Goal: Information Seeking & Learning: Check status

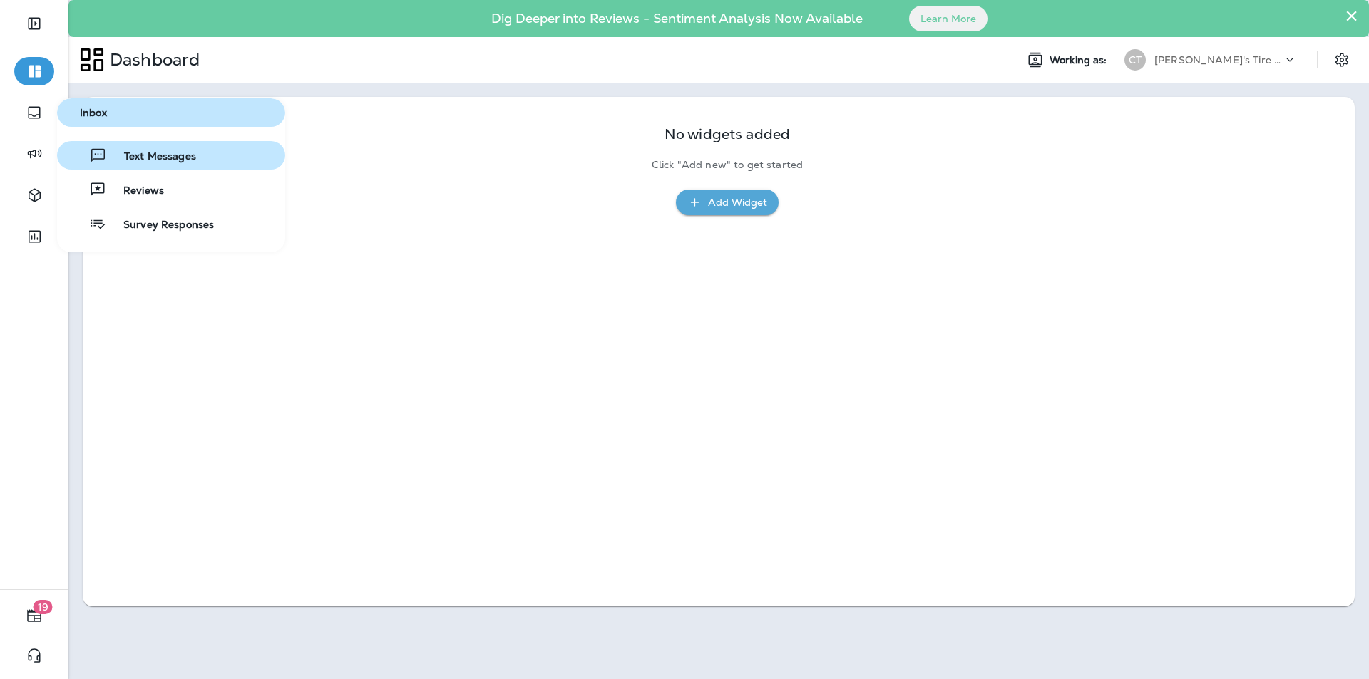
click at [144, 154] on span "Text Messages" at bounding box center [151, 157] width 89 height 14
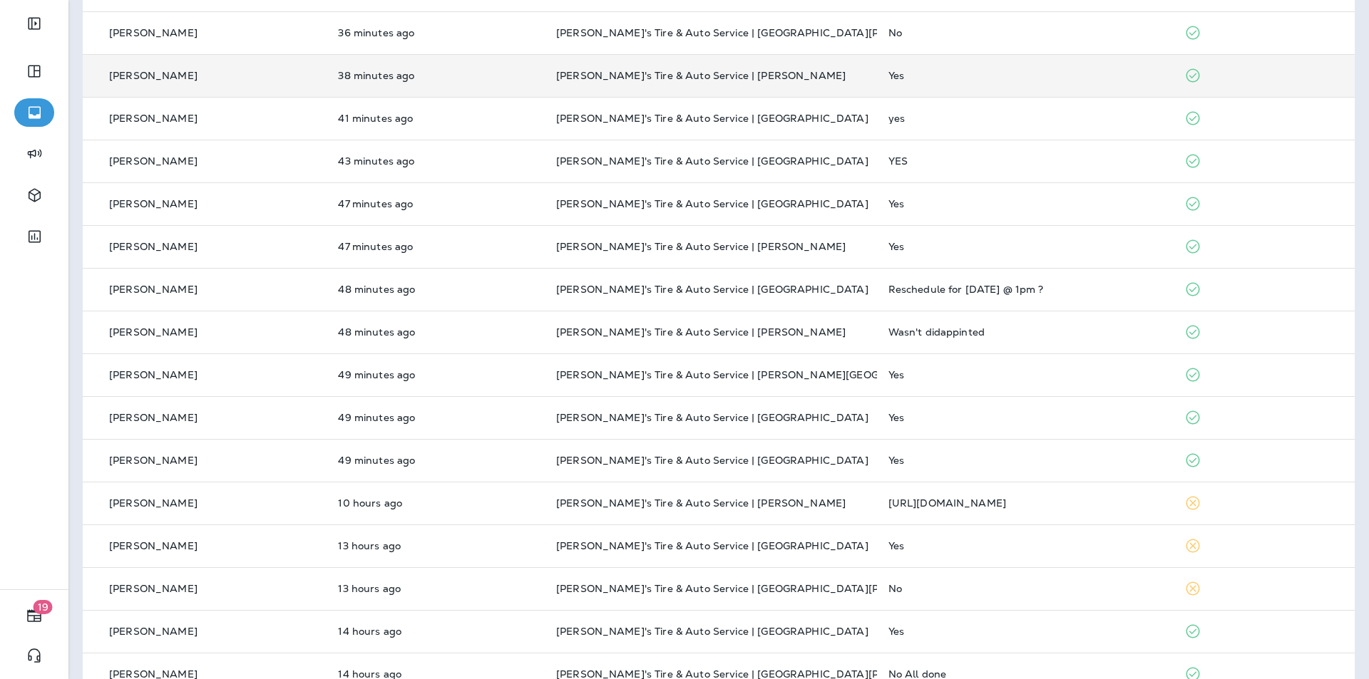
scroll to position [356, 0]
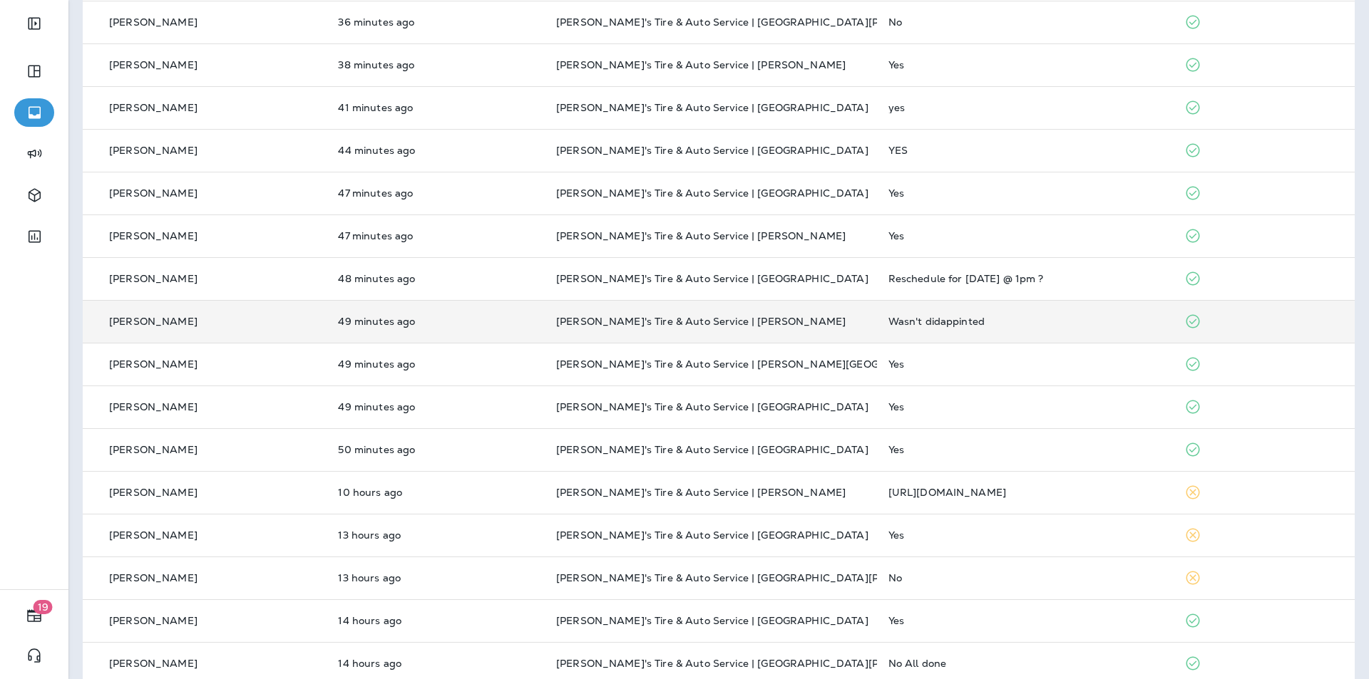
click at [793, 318] on p "[PERSON_NAME]'s Tire & Auto Service | [PERSON_NAME]" at bounding box center [710, 321] width 309 height 11
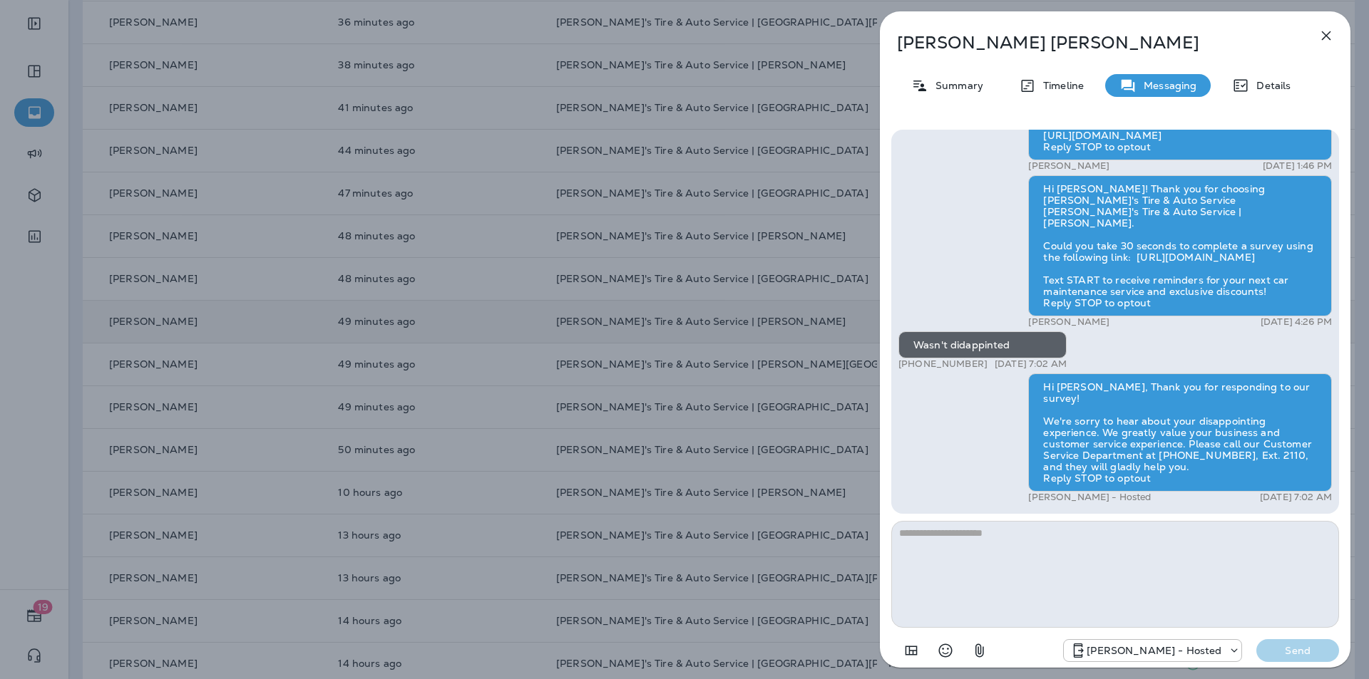
click at [32, 108] on div "[PERSON_NAME] Summary Timeline Messaging Details Hi [PERSON_NAME], your 2013 DO…" at bounding box center [684, 339] width 1369 height 679
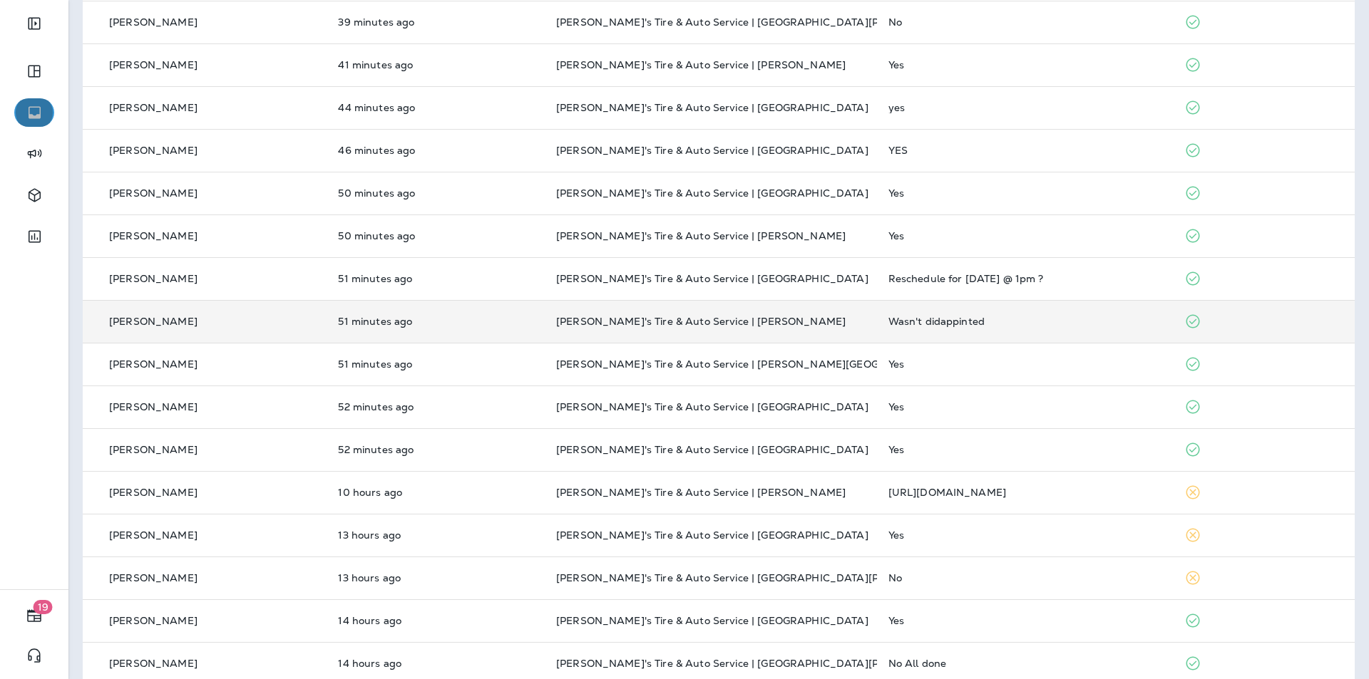
click at [36, 110] on icon "button" at bounding box center [35, 112] width 18 height 17
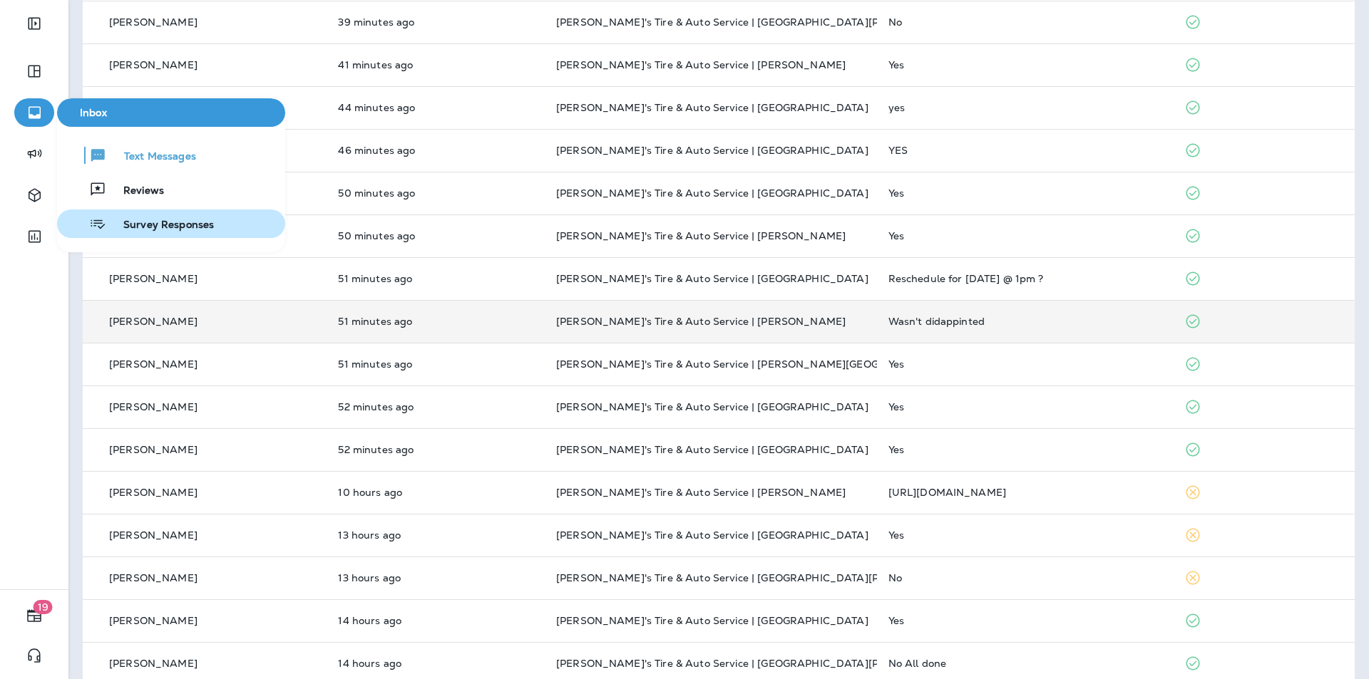
click at [147, 220] on span "Survey Responses" at bounding box center [160, 226] width 108 height 14
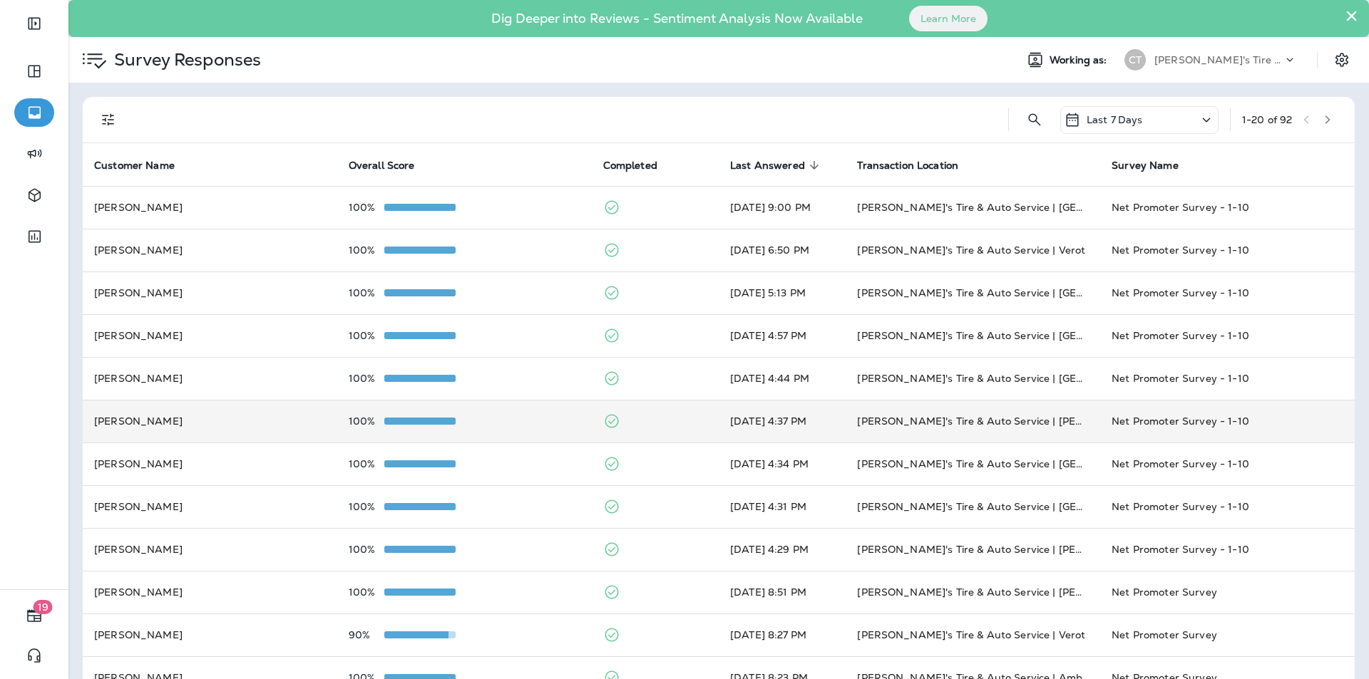
click at [539, 421] on div "100%" at bounding box center [465, 421] width 232 height 11
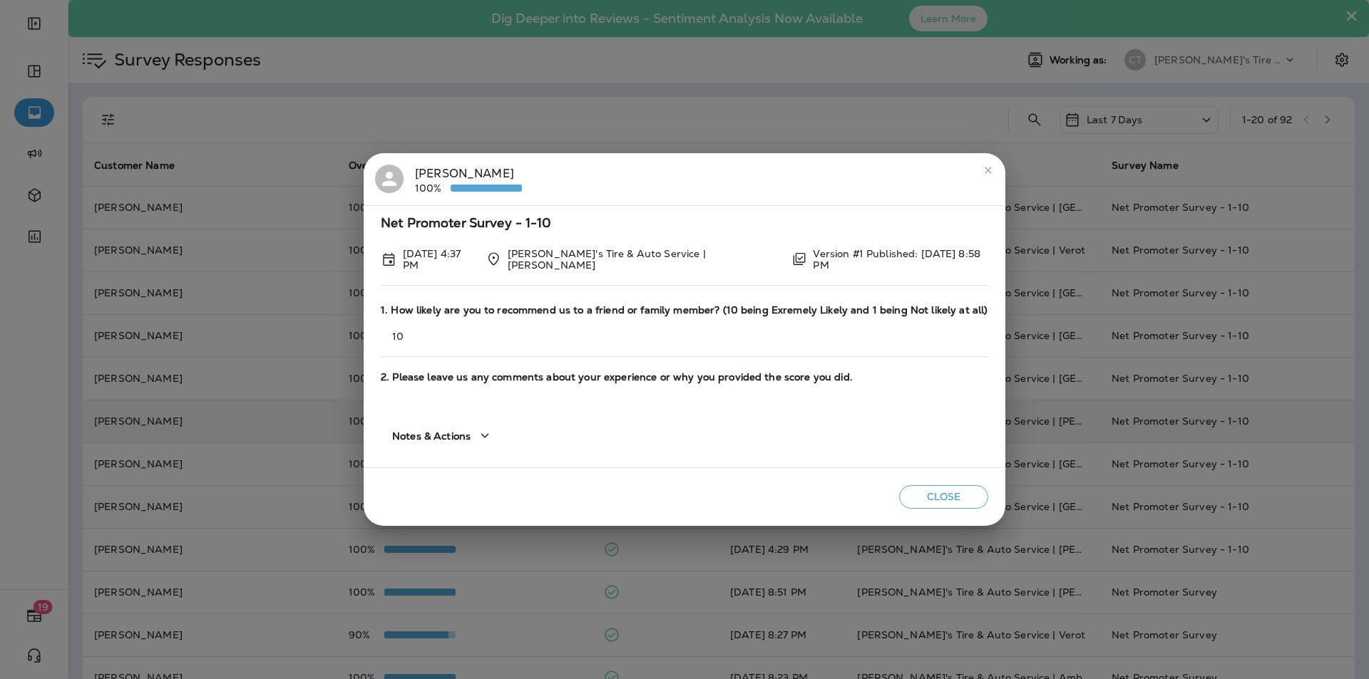
click at [957, 495] on button "Close" at bounding box center [943, 497] width 89 height 24
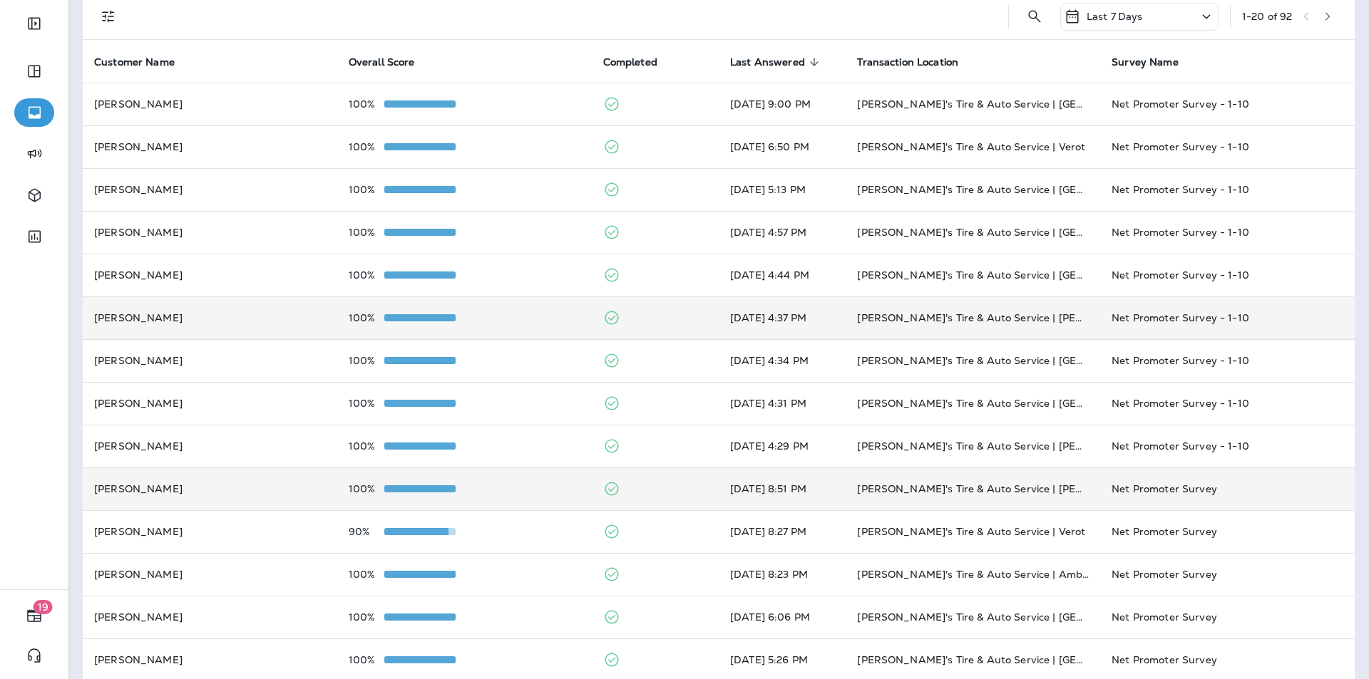
scroll to position [21, 0]
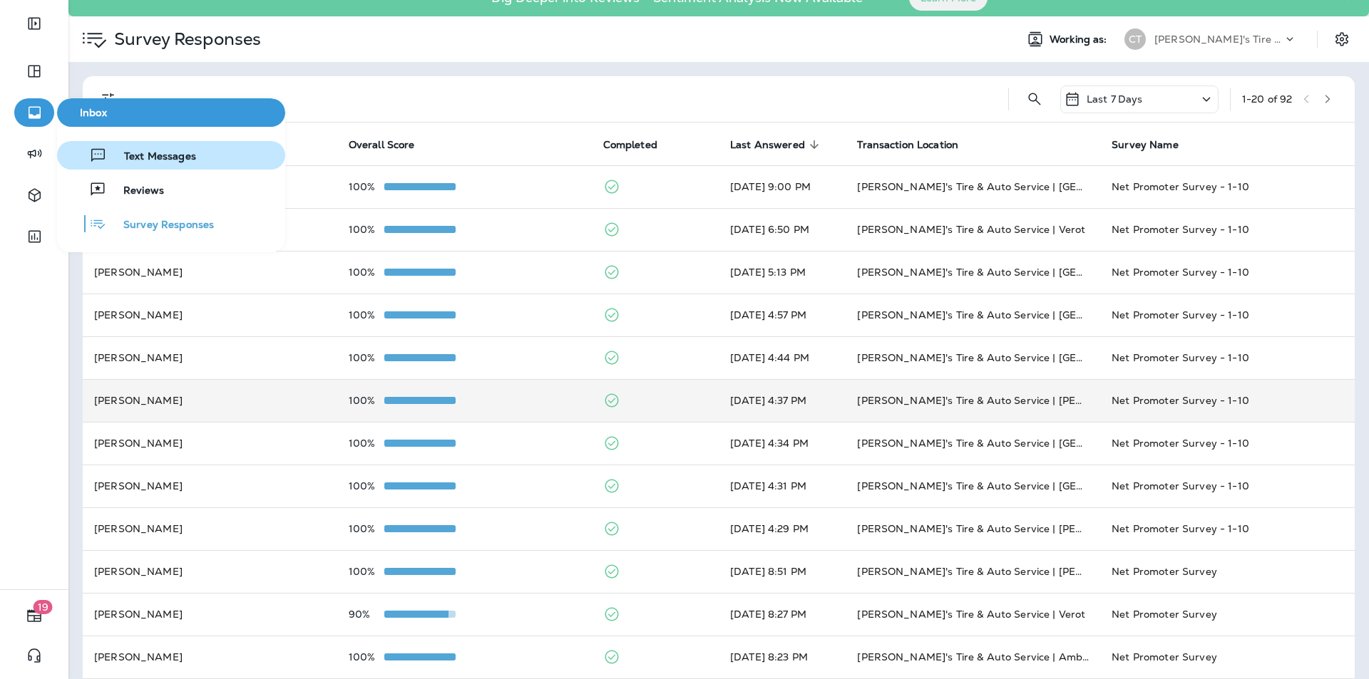
click at [152, 155] on span "Text Messages" at bounding box center [151, 157] width 89 height 14
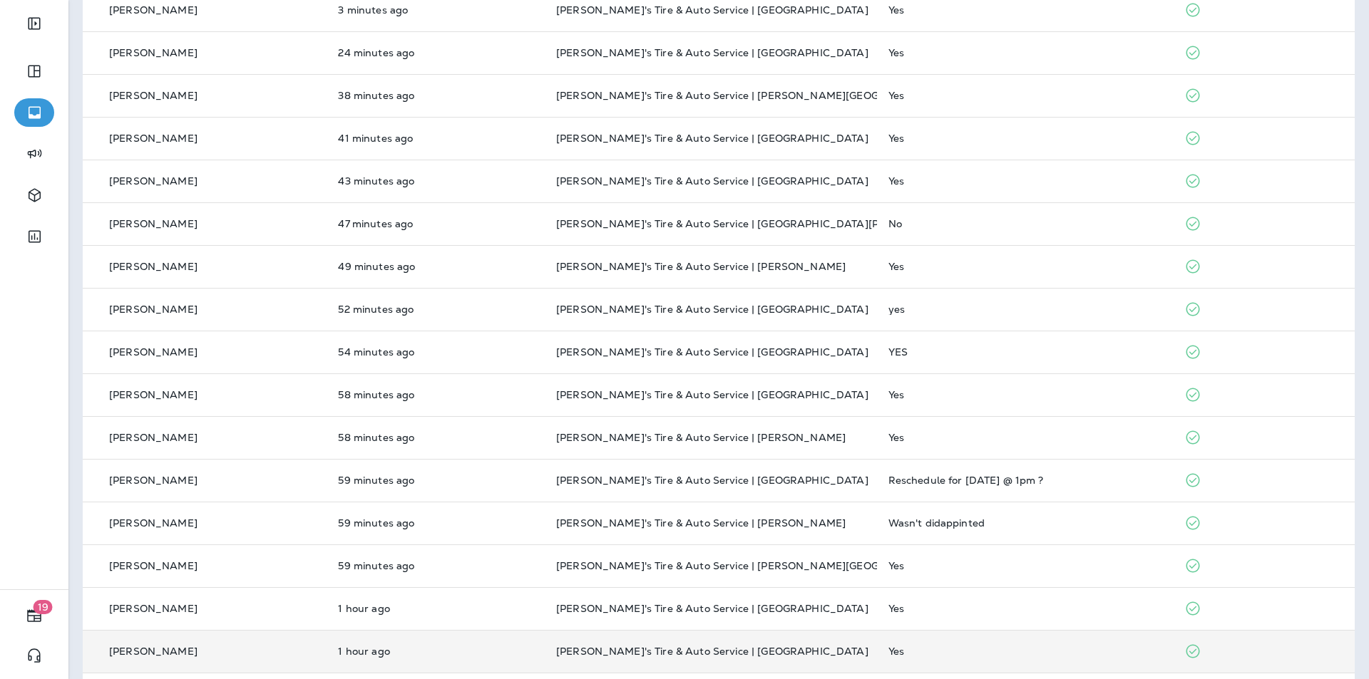
scroll to position [377, 0]
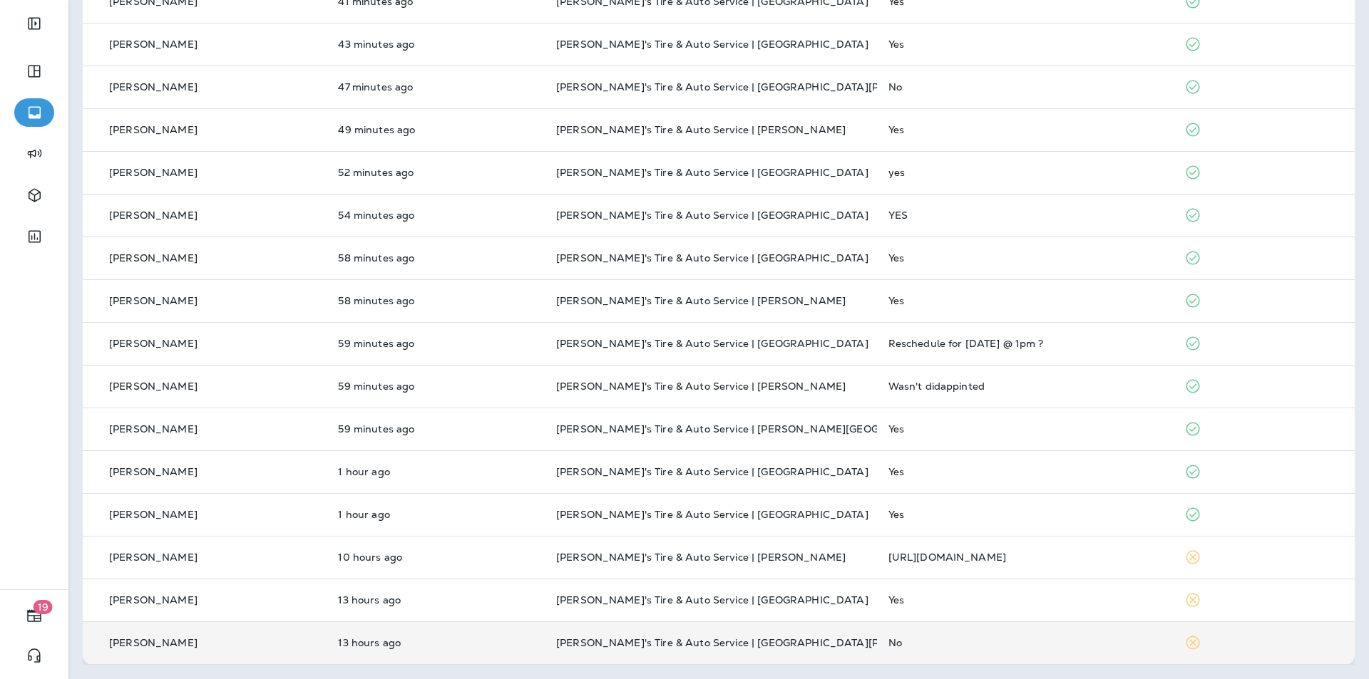
click at [1026, 634] on td "No" at bounding box center [1025, 643] width 297 height 43
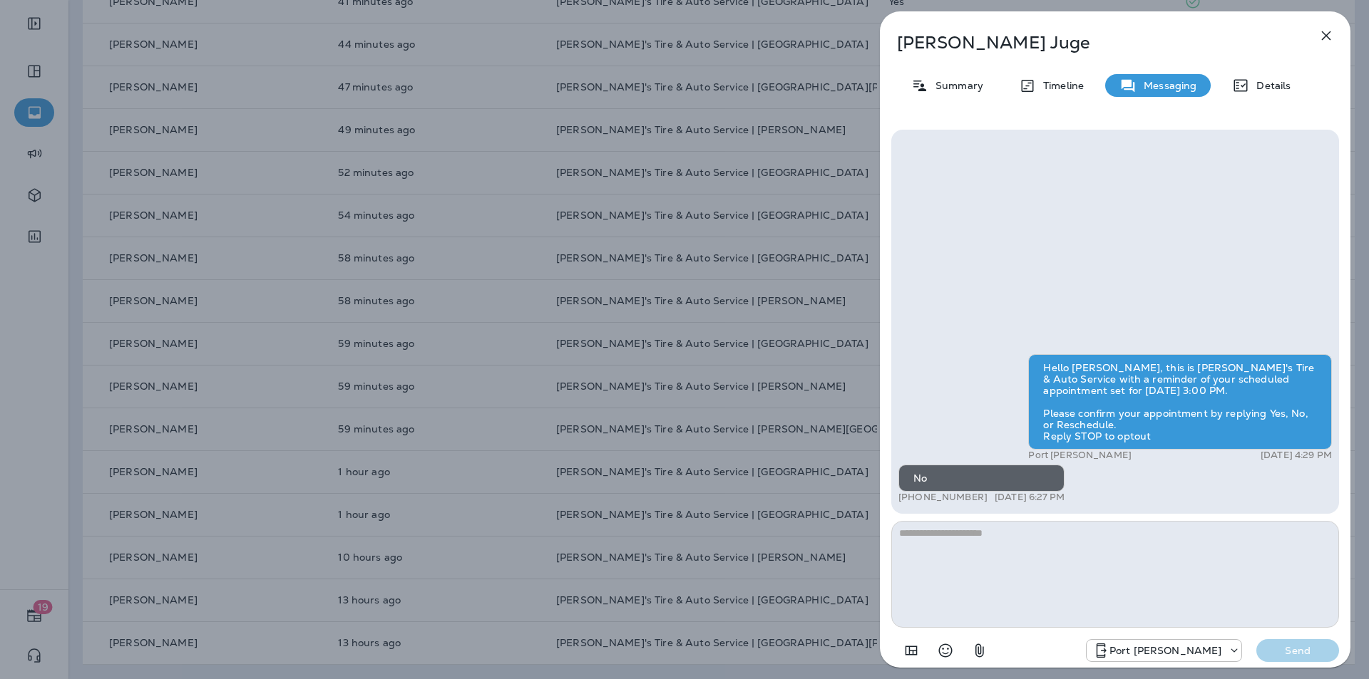
click at [1327, 34] on icon "button" at bounding box center [1326, 35] width 9 height 9
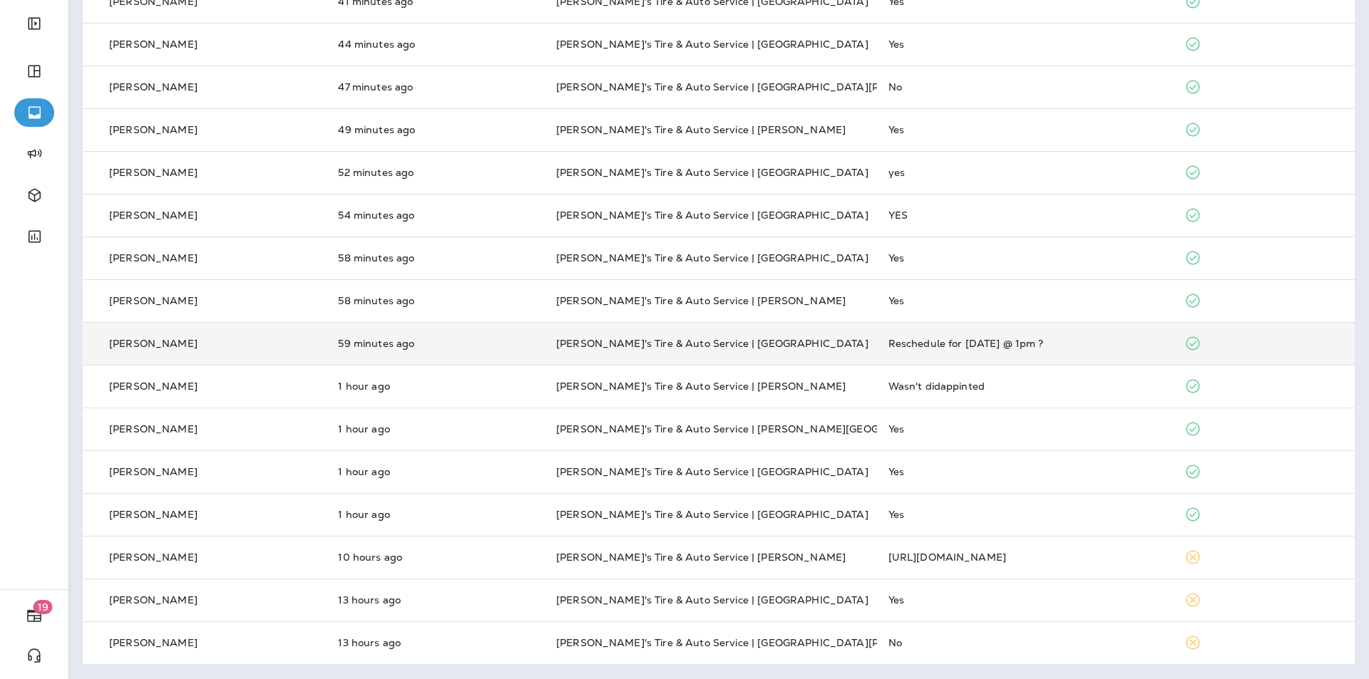
click at [1101, 344] on div "Reschedule for [DATE] @ 1pm ?" at bounding box center [1025, 343] width 274 height 11
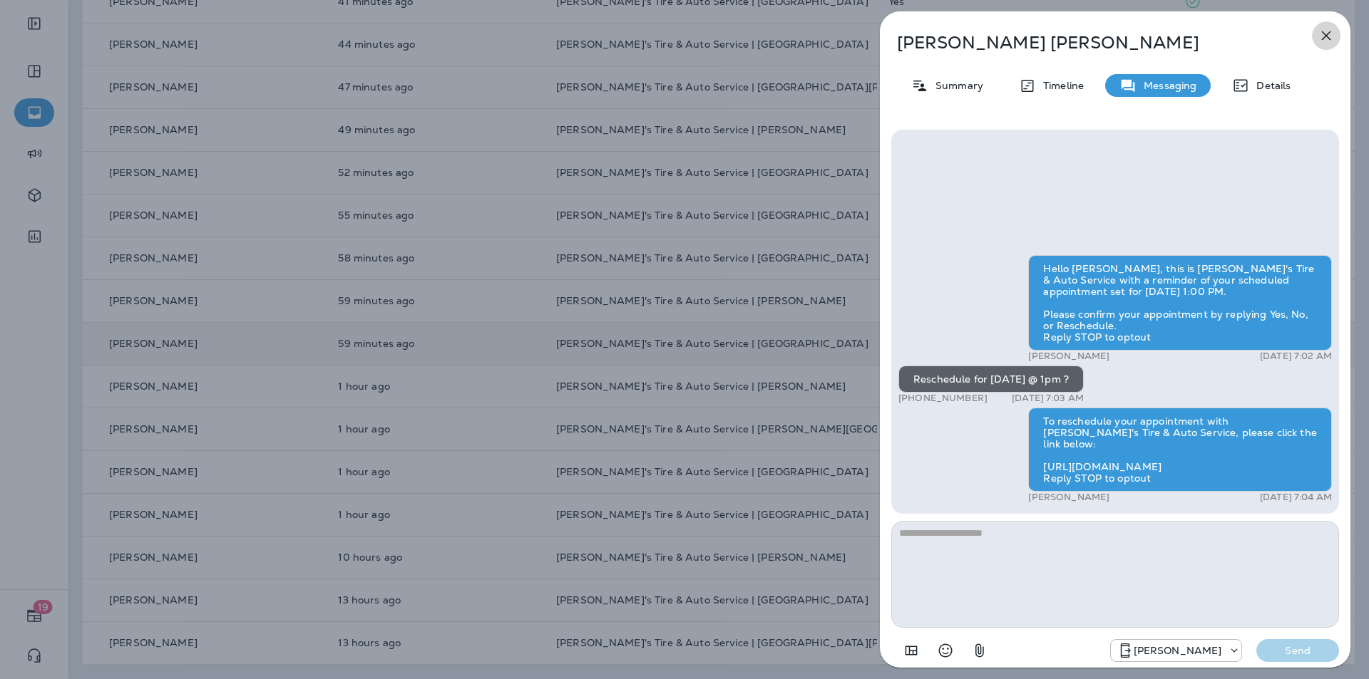
click at [1327, 36] on icon "button" at bounding box center [1326, 35] width 9 height 9
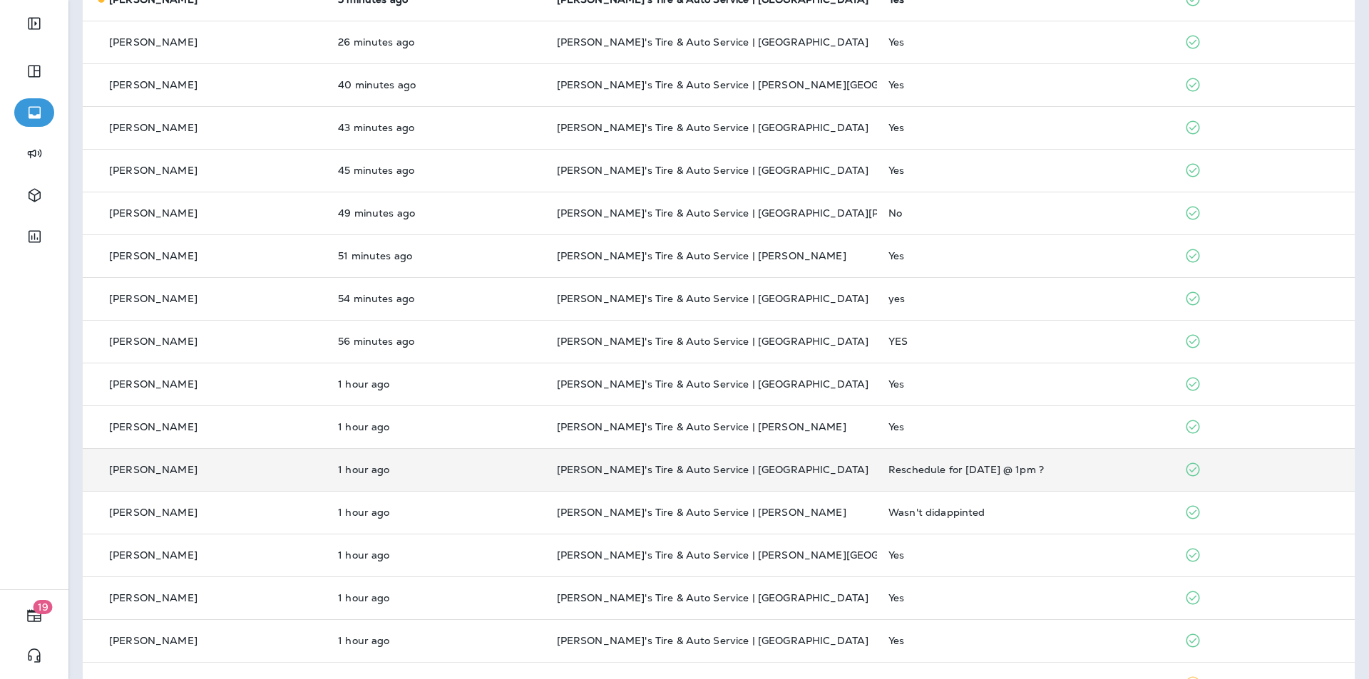
scroll to position [235, 0]
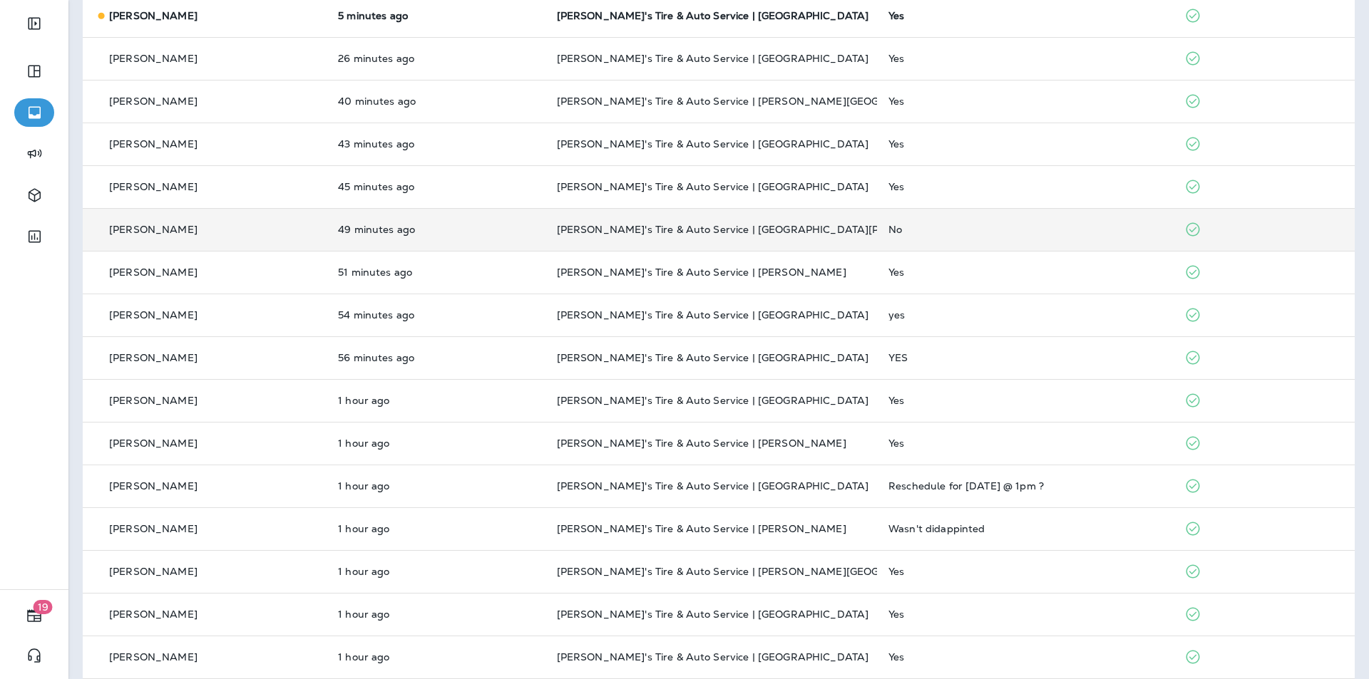
click at [986, 227] on div "No" at bounding box center [1024, 229] width 273 height 11
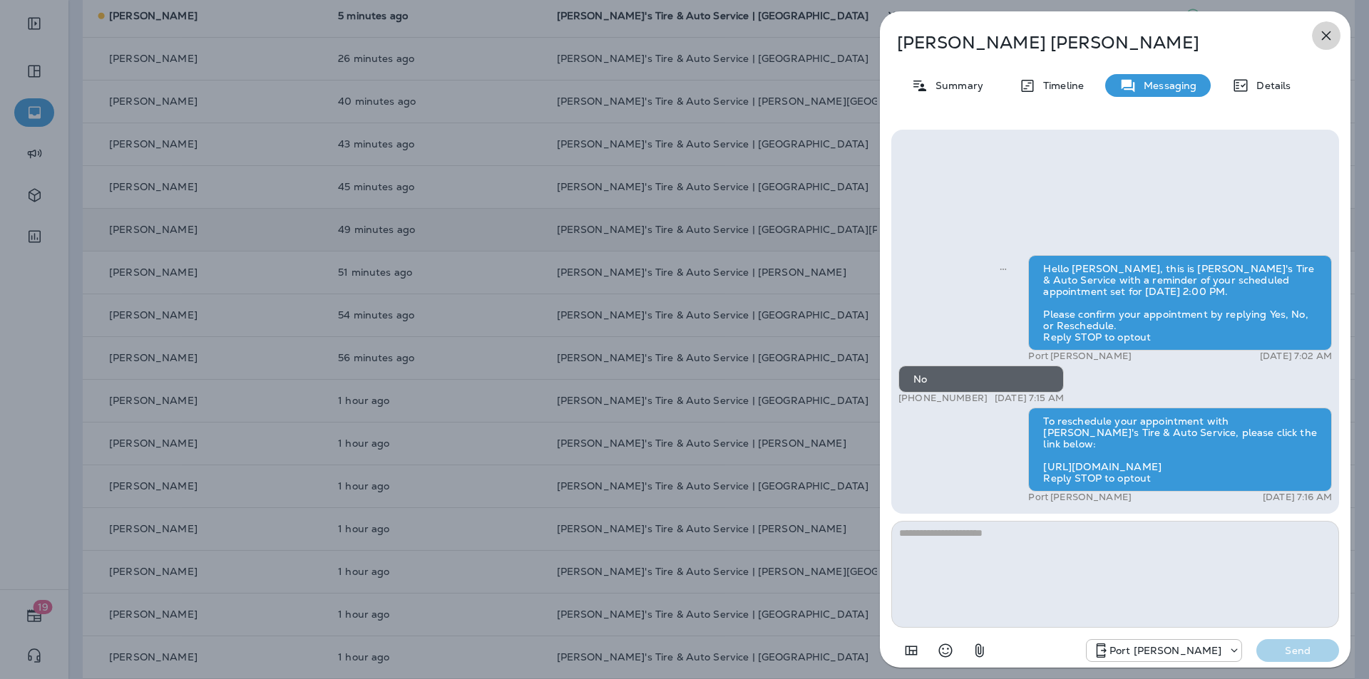
click at [1330, 36] on icon "button" at bounding box center [1325, 35] width 17 height 17
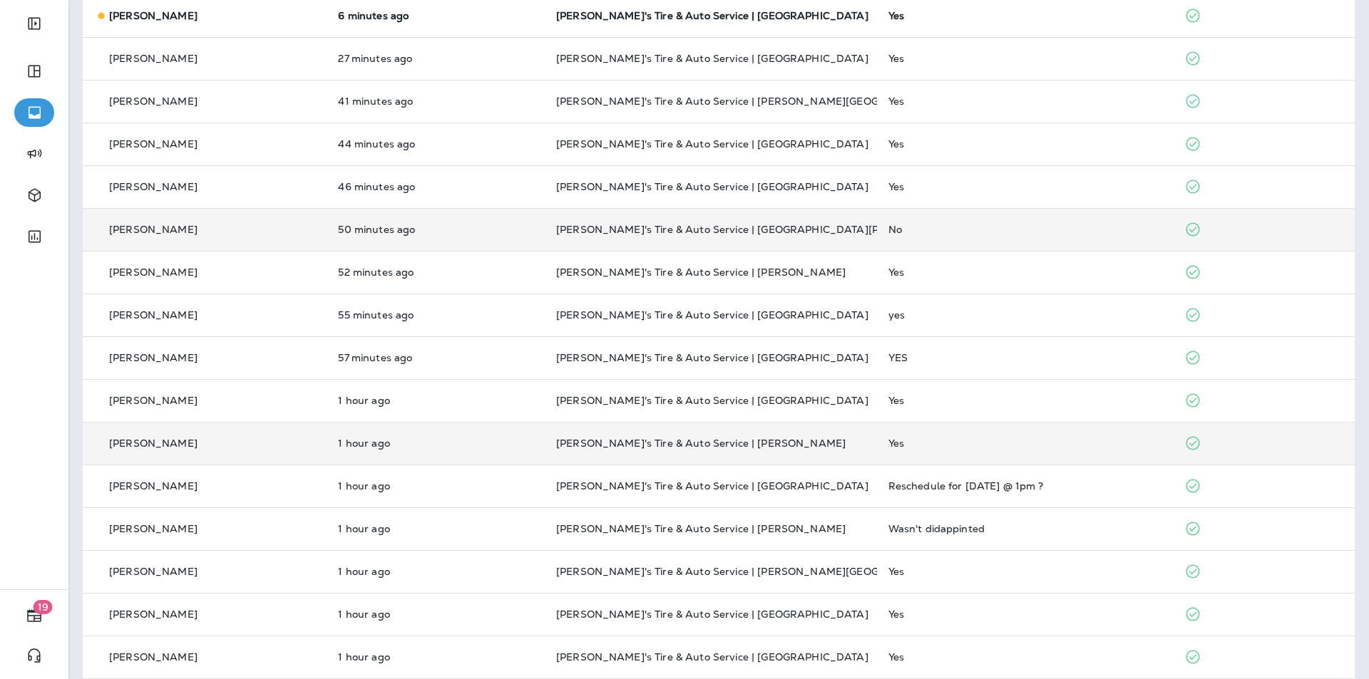
scroll to position [377, 0]
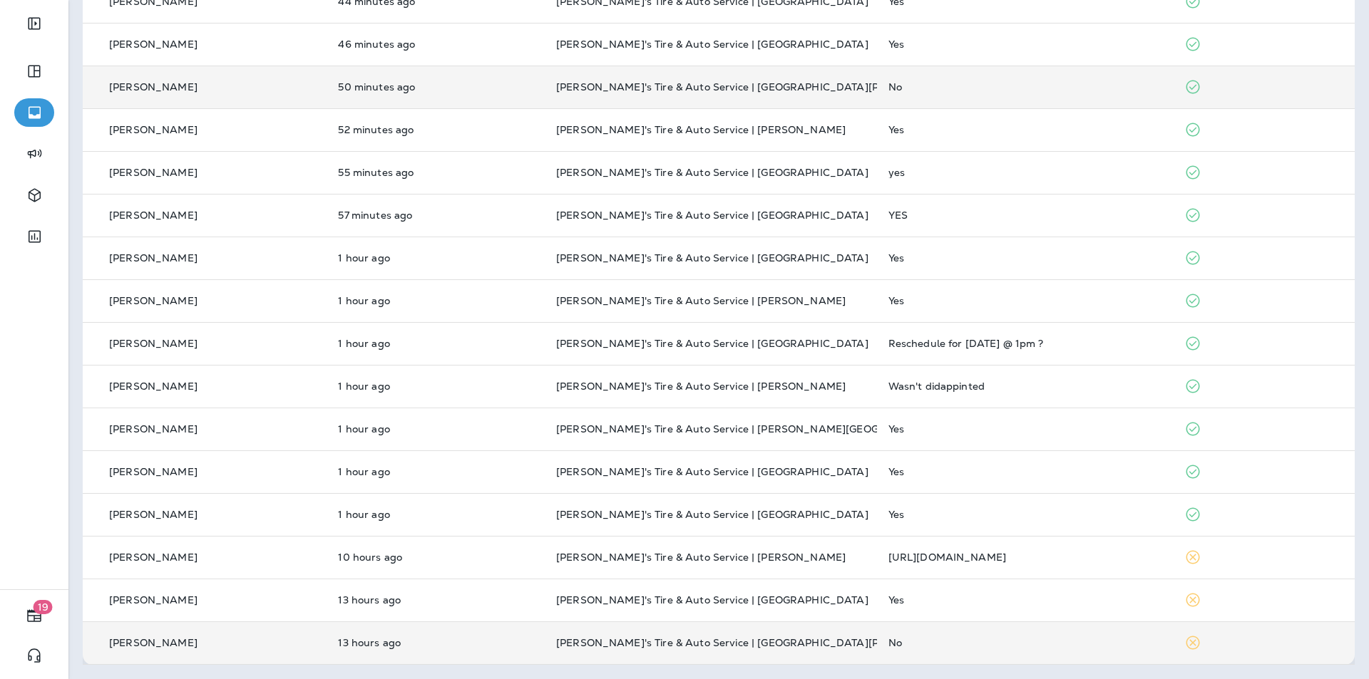
click at [949, 644] on div "No" at bounding box center [1025, 642] width 274 height 11
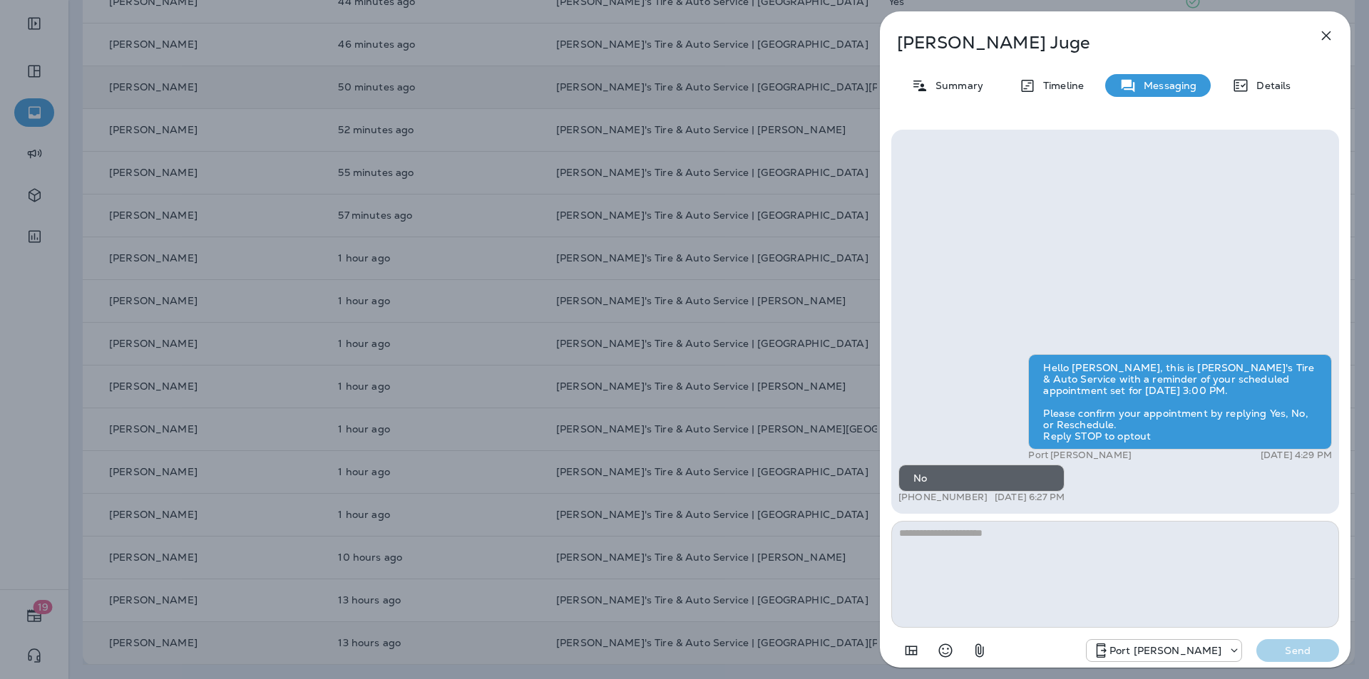
click at [799, 475] on div "[PERSON_NAME] Summary Timeline Messaging Details Hello [PERSON_NAME], this is […" at bounding box center [684, 339] width 1369 height 679
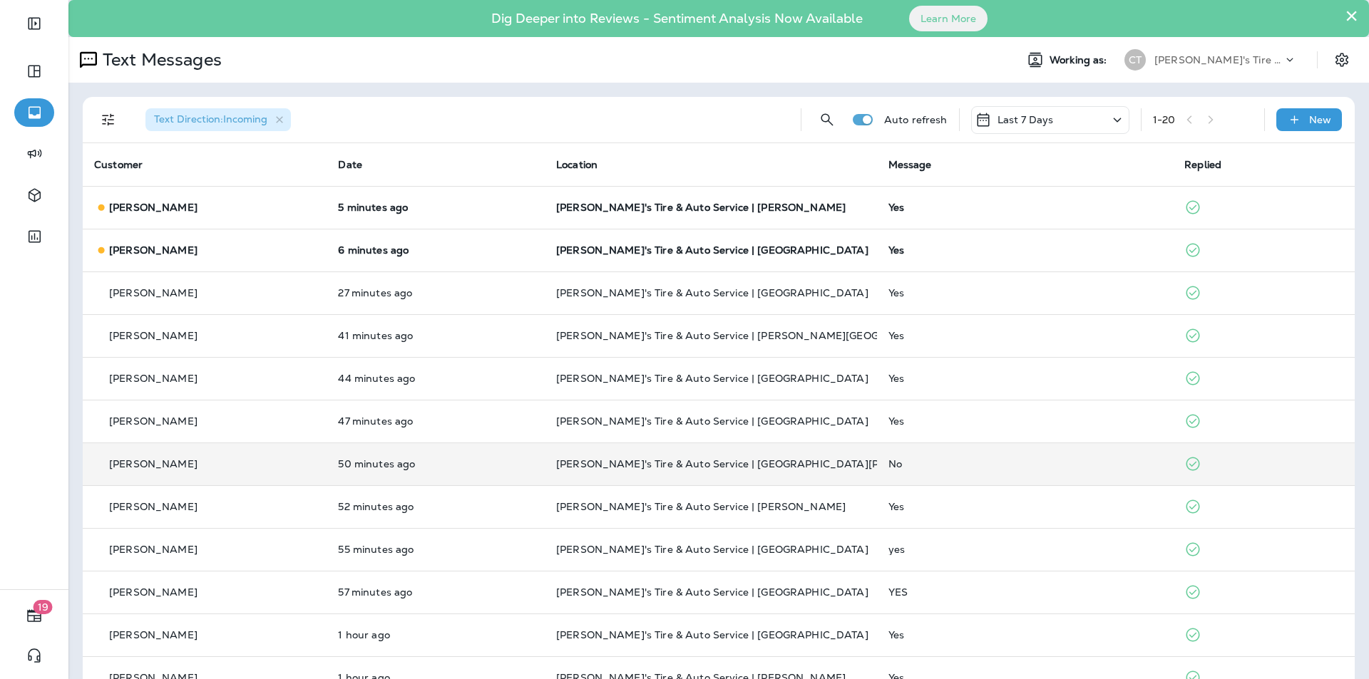
click at [1208, 118] on div "1 - 20" at bounding box center [1203, 119] width 100 height 21
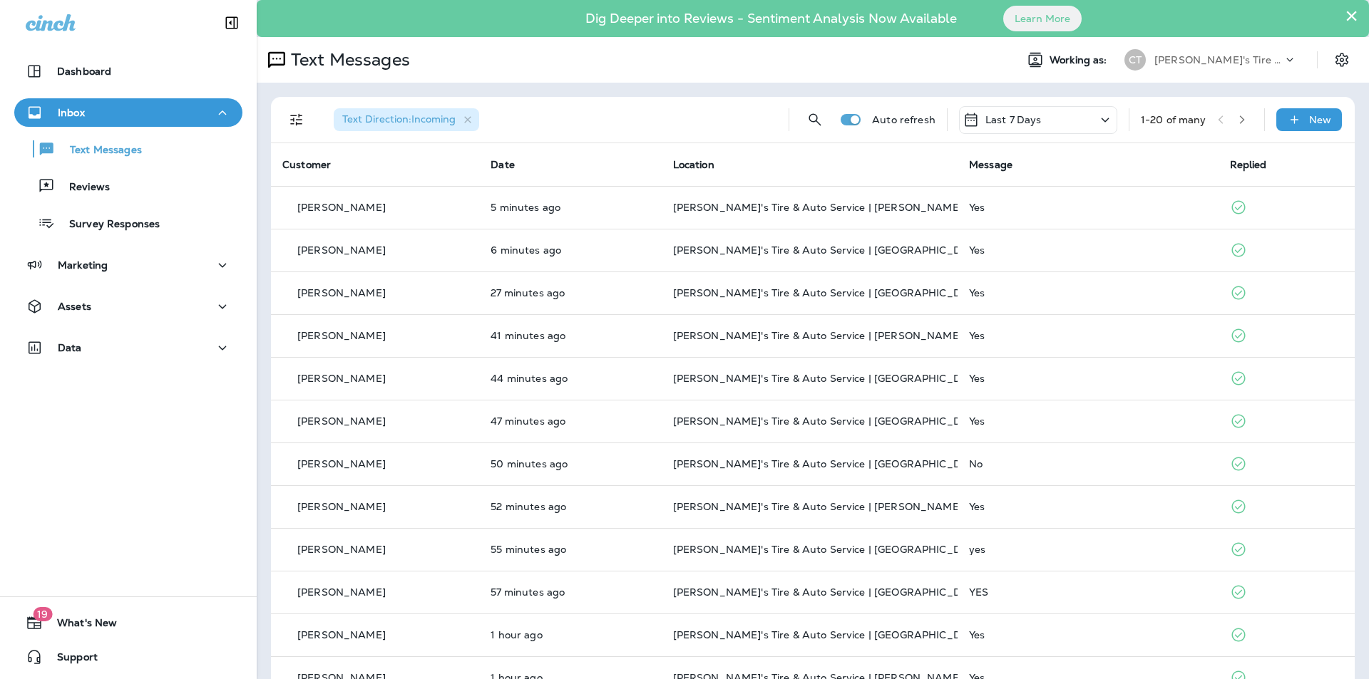
click at [1237, 117] on icon "button" at bounding box center [1242, 120] width 10 height 10
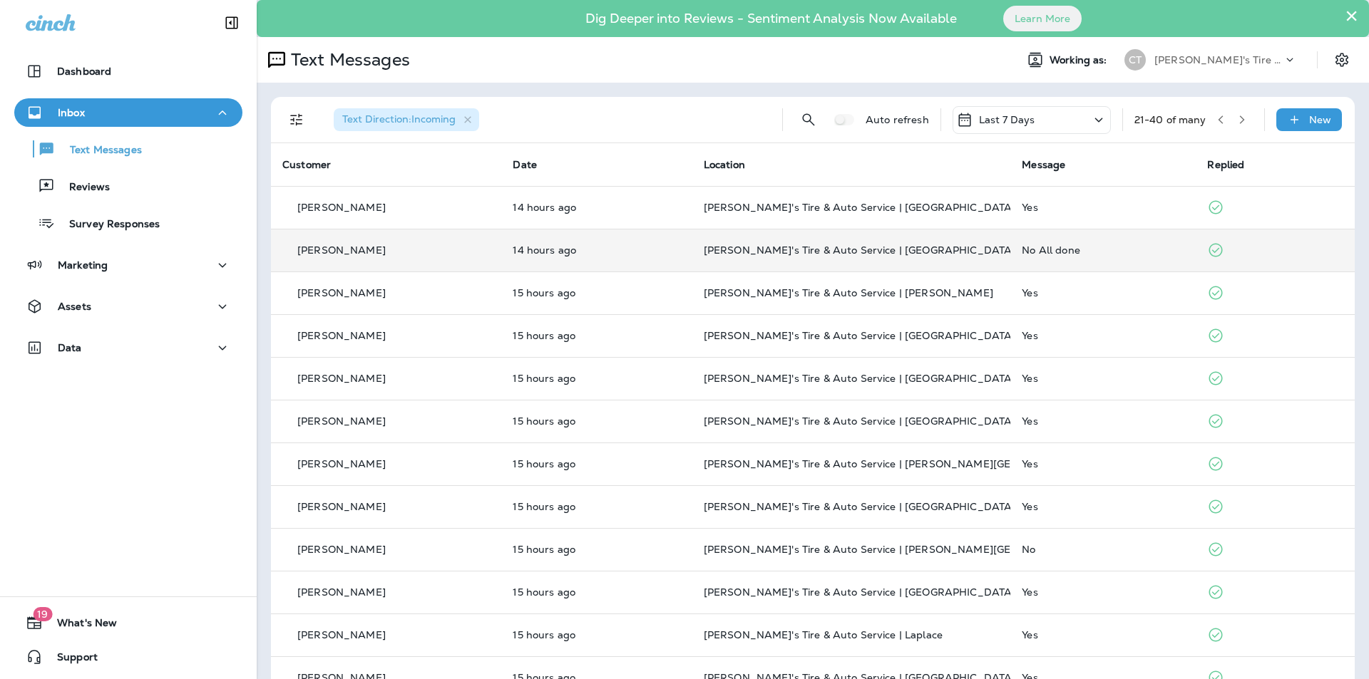
click at [965, 245] on p "[PERSON_NAME]'s Tire & Auto Service | [GEOGRAPHIC_DATA][PERSON_NAME]" at bounding box center [852, 250] width 296 height 11
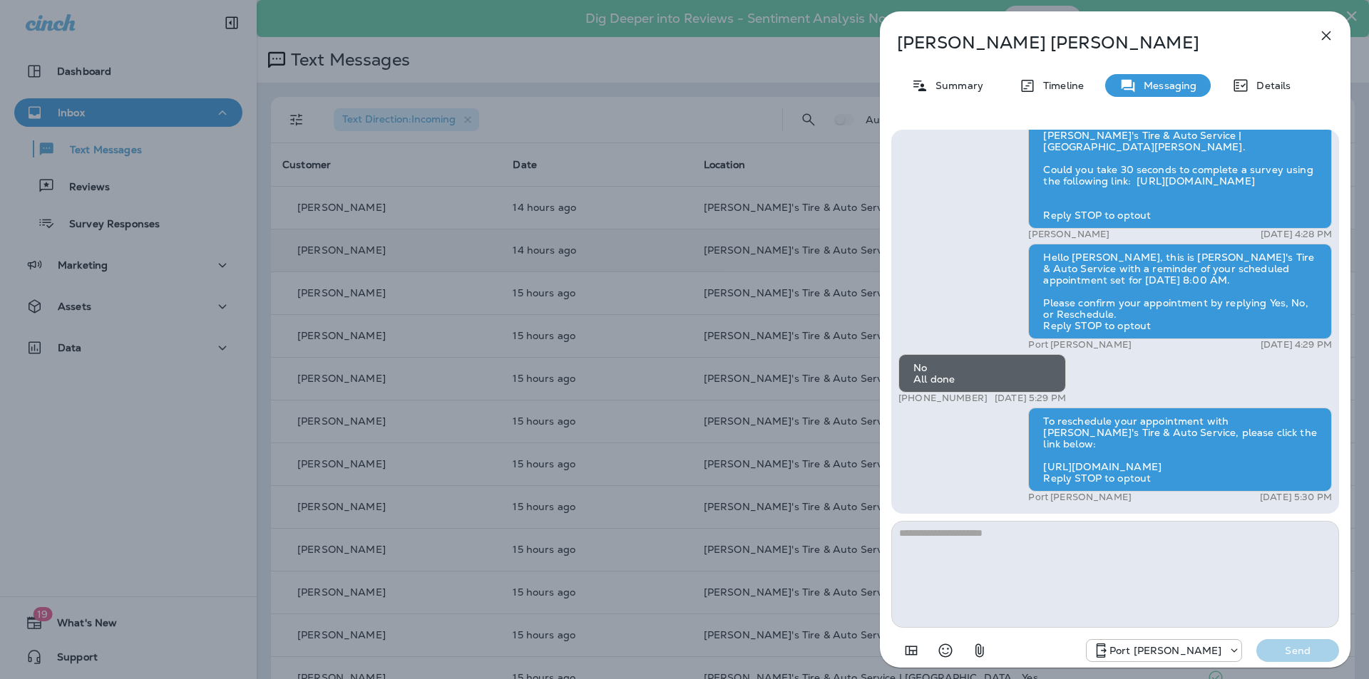
click at [1327, 34] on icon "button" at bounding box center [1326, 35] width 9 height 9
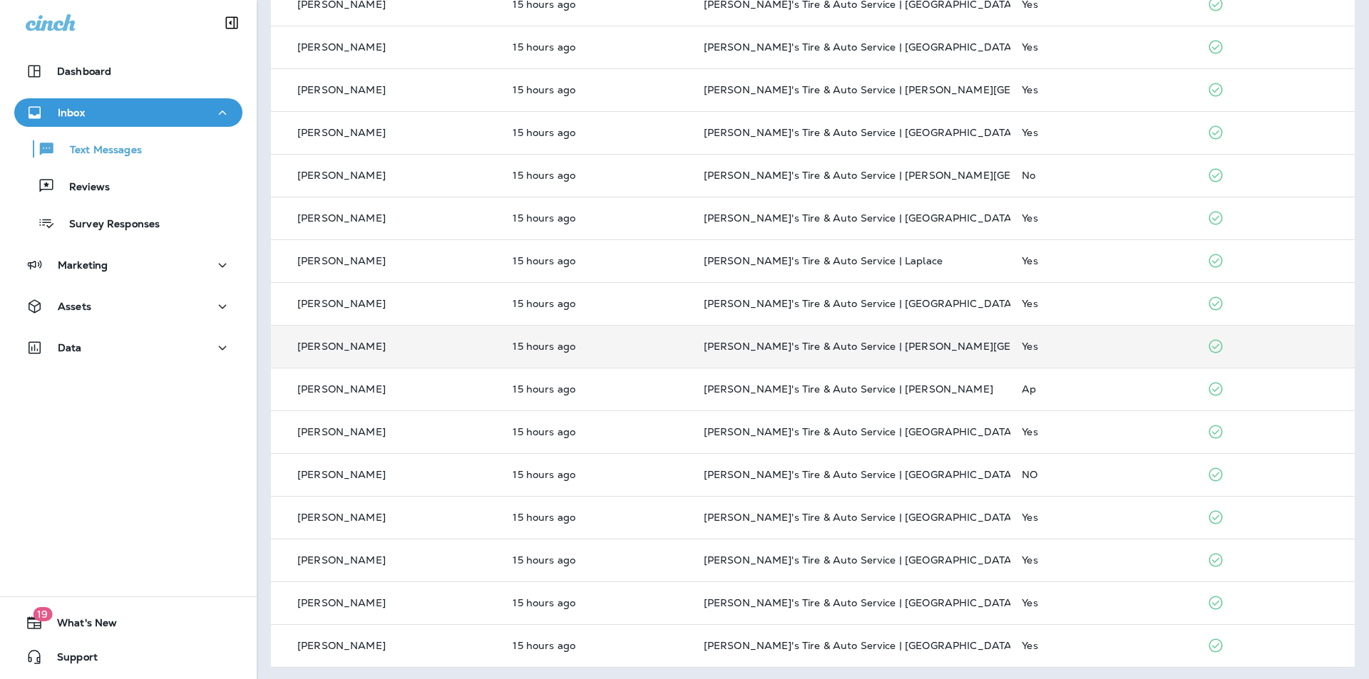
scroll to position [377, 0]
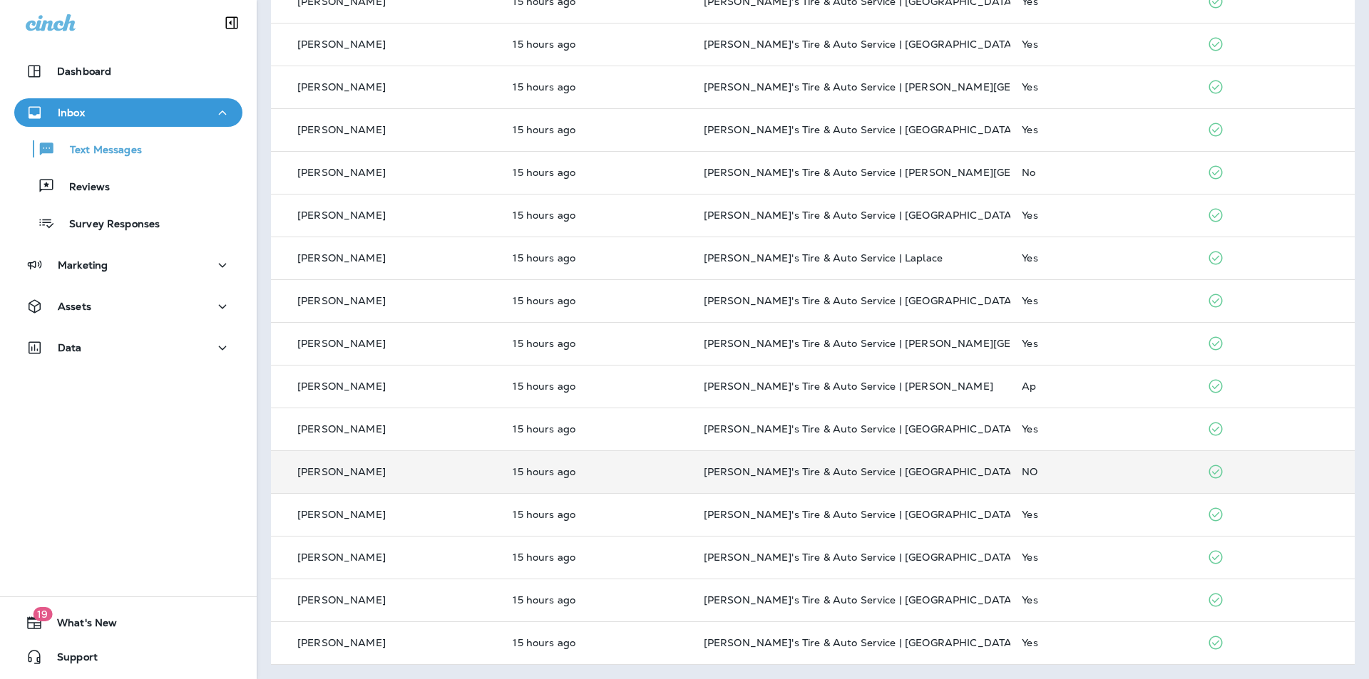
click at [961, 466] on p "[PERSON_NAME]'s Tire & Auto Service | [GEOGRAPHIC_DATA][PERSON_NAME]" at bounding box center [852, 471] width 296 height 11
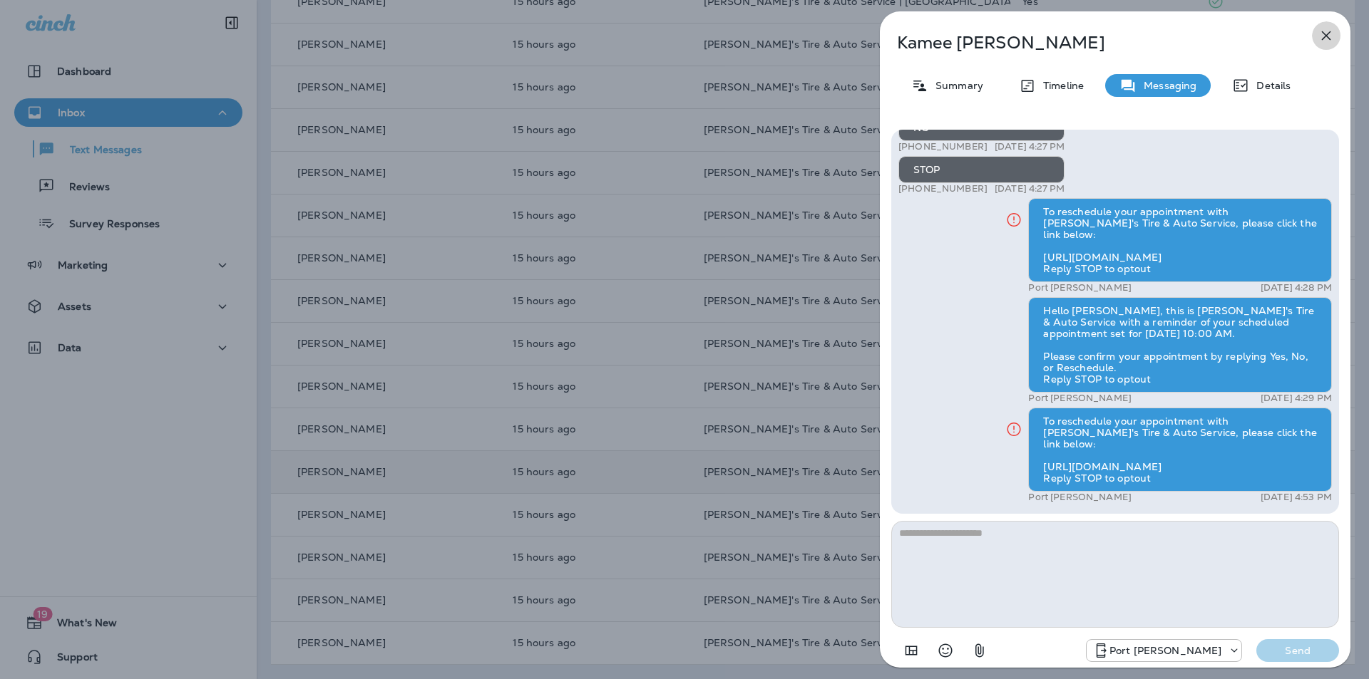
click at [1327, 32] on icon "button" at bounding box center [1325, 35] width 17 height 17
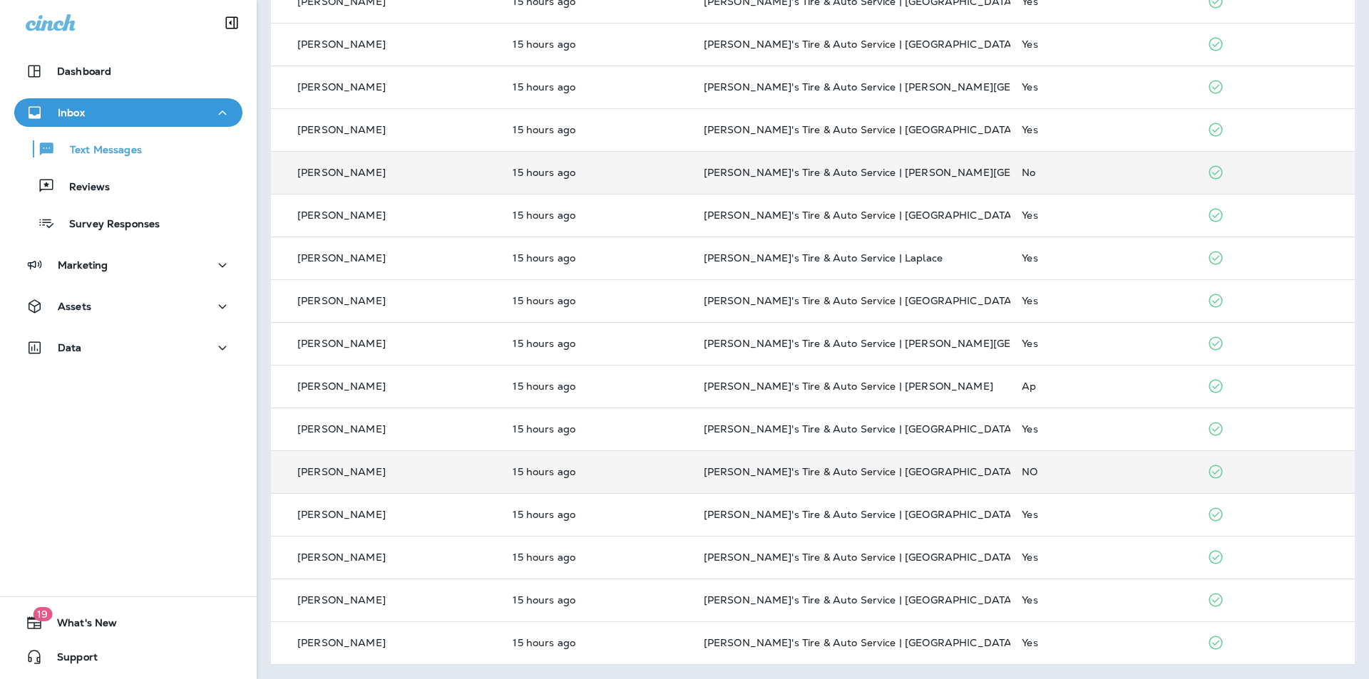
click at [1099, 173] on div "No" at bounding box center [1103, 172] width 163 height 11
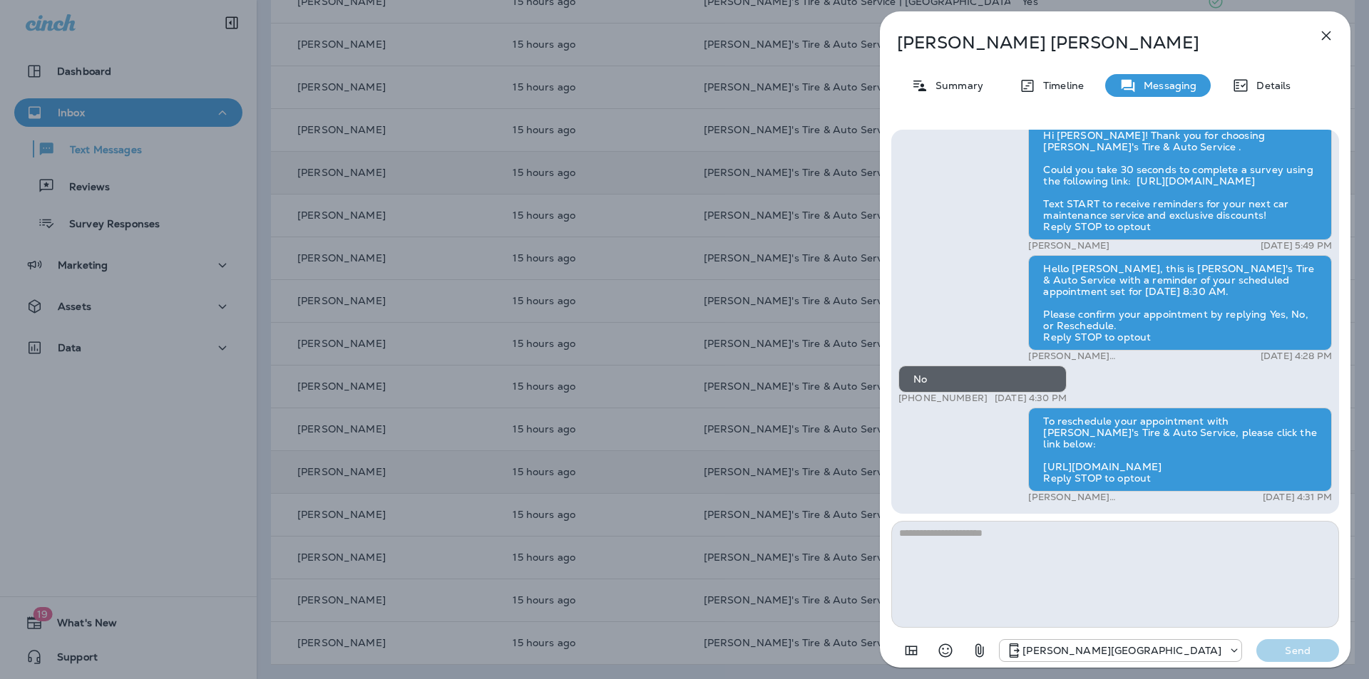
click at [1327, 33] on icon "button" at bounding box center [1325, 35] width 17 height 17
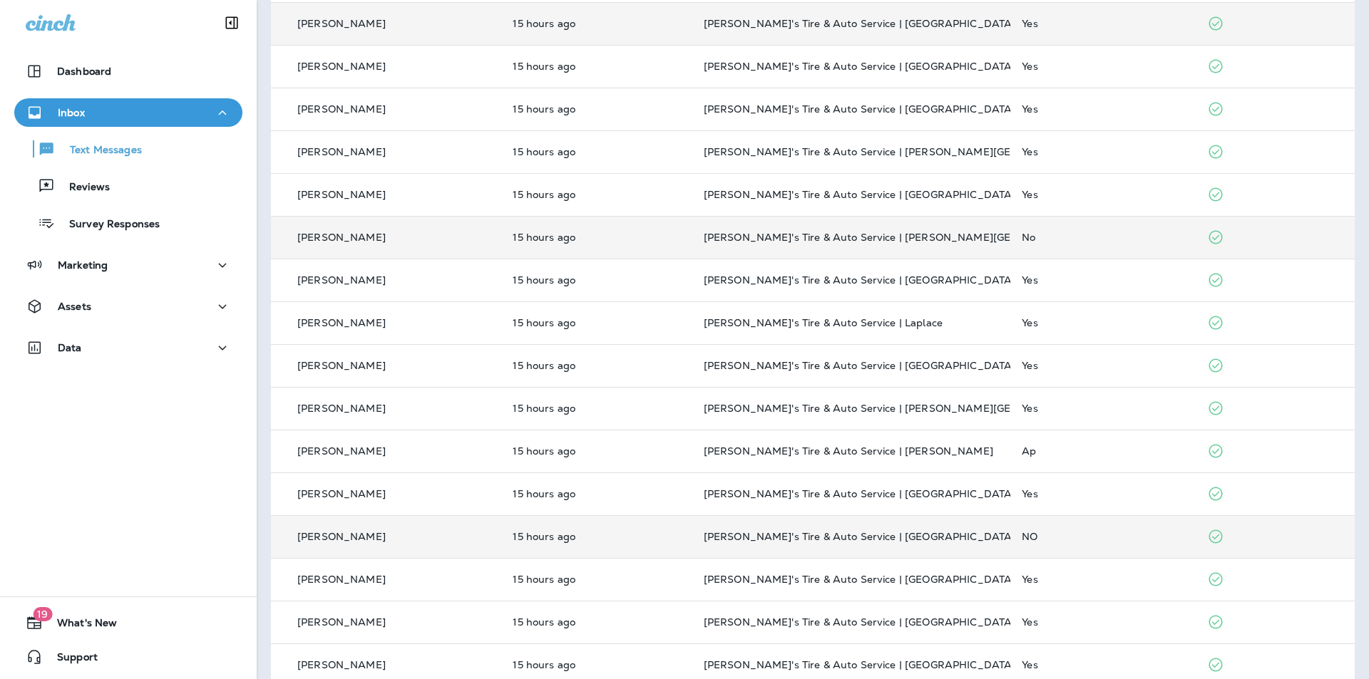
scroll to position [21, 0]
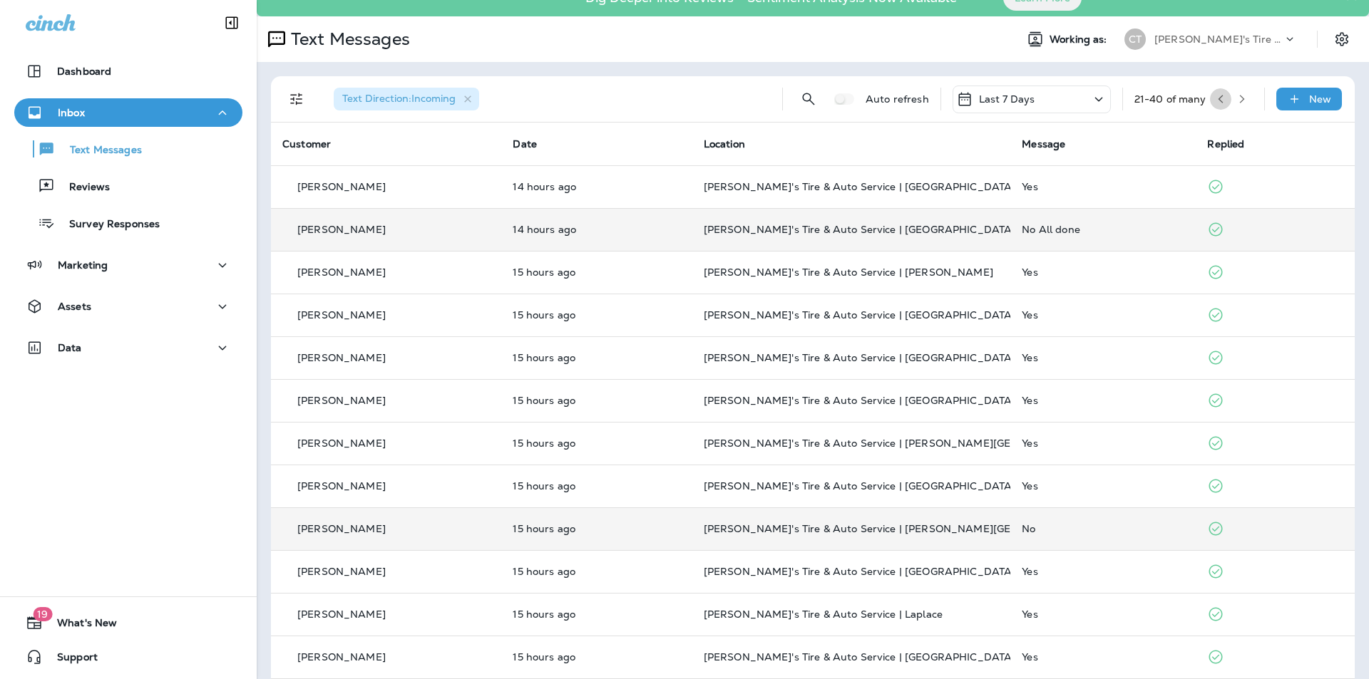
click at [1215, 97] on icon "button" at bounding box center [1220, 99] width 10 height 10
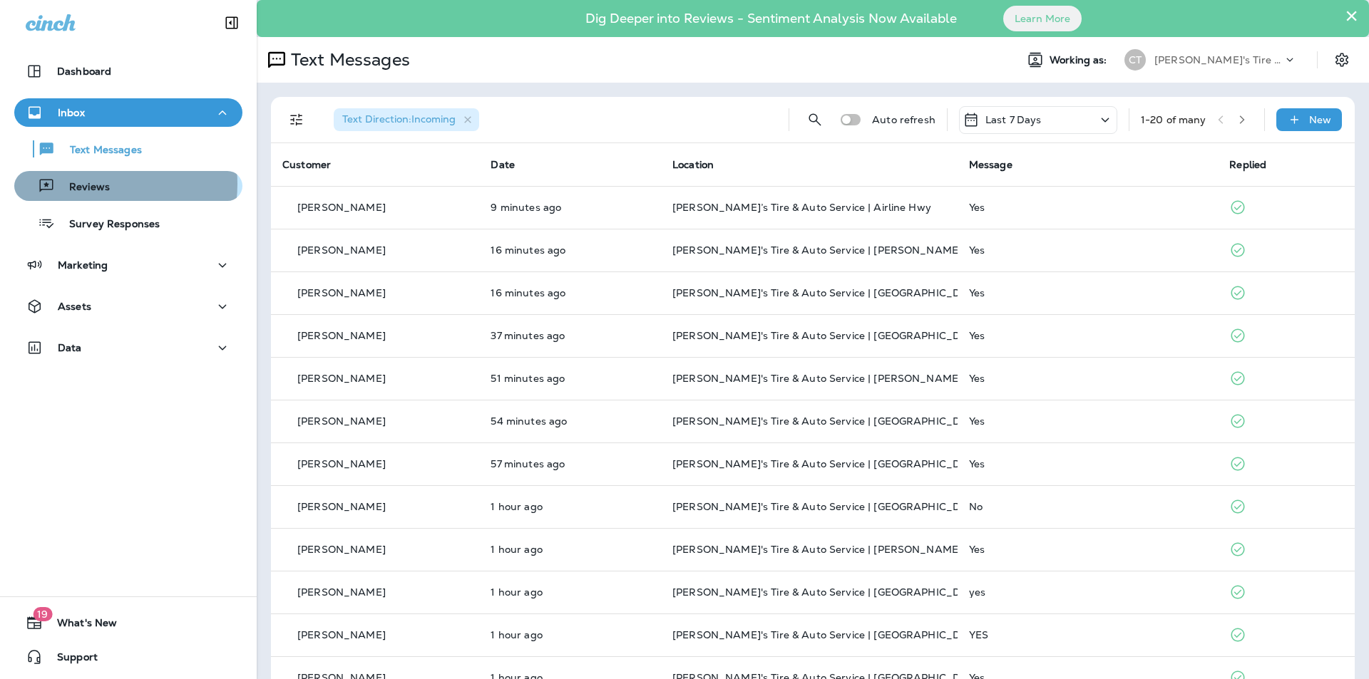
click at [90, 184] on p "Reviews" at bounding box center [82, 188] width 55 height 14
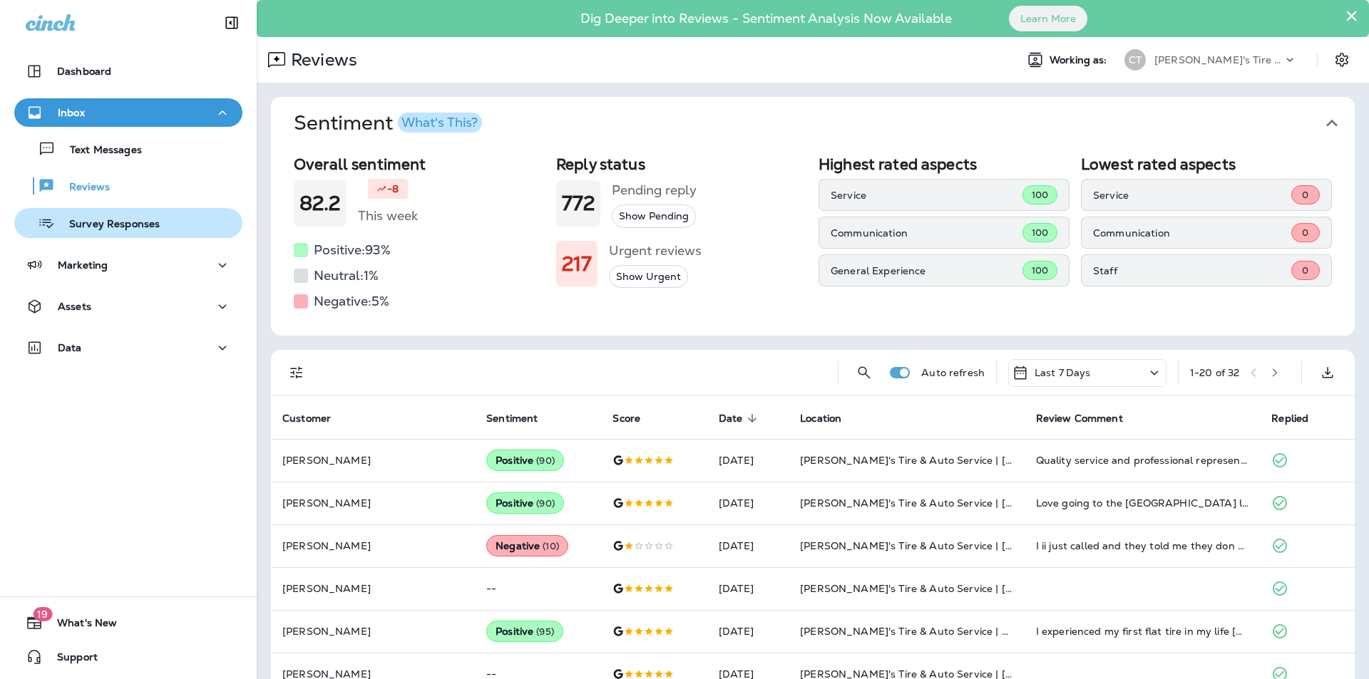
click at [73, 220] on p "Survey Responses" at bounding box center [107, 225] width 105 height 14
